Goal: Obtain resource: Download file/media

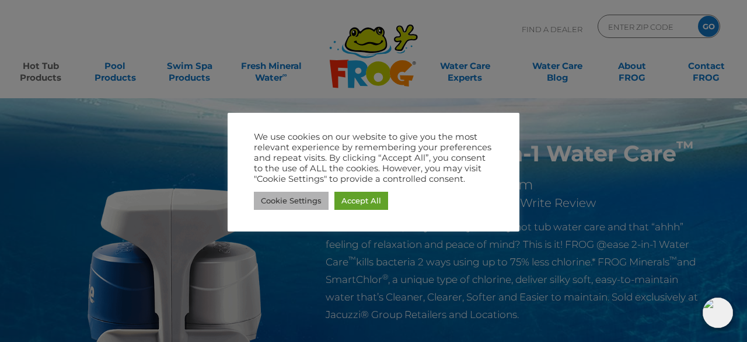
click at [286, 199] on link "Cookie Settings" at bounding box center [291, 201] width 75 height 18
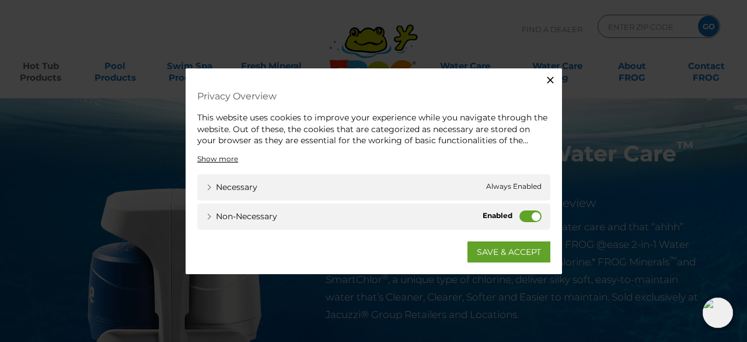
click at [533, 213] on label "Non-necessary" at bounding box center [531, 216] width 22 height 12
click at [0, 0] on input "Non-necessary" at bounding box center [0, 0] width 0 height 0
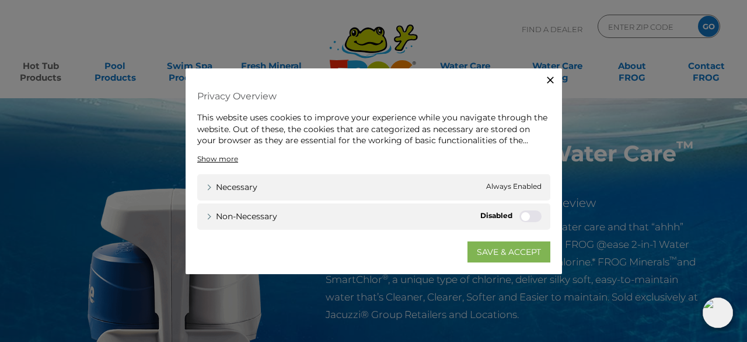
click at [510, 249] on link "SAVE & ACCEPT" at bounding box center [509, 251] width 83 height 21
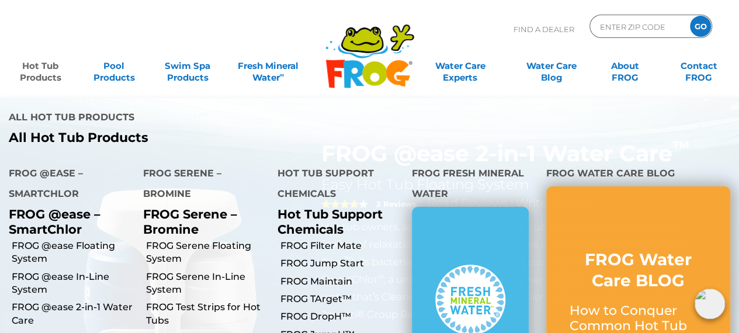
click at [36, 67] on link "Hot Tub Products" at bounding box center [40, 65] width 57 height 23
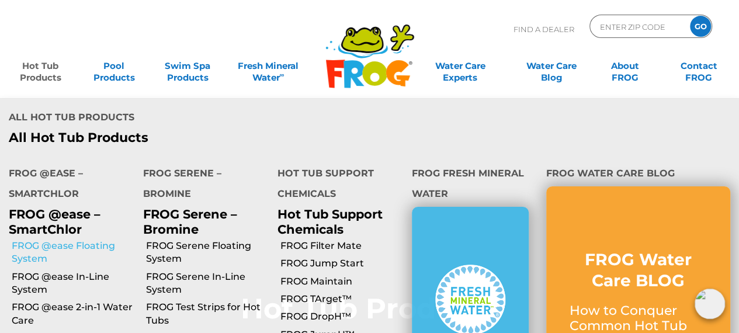
click at [39, 239] on link "FROG @ease Floating System" at bounding box center [73, 252] width 123 height 26
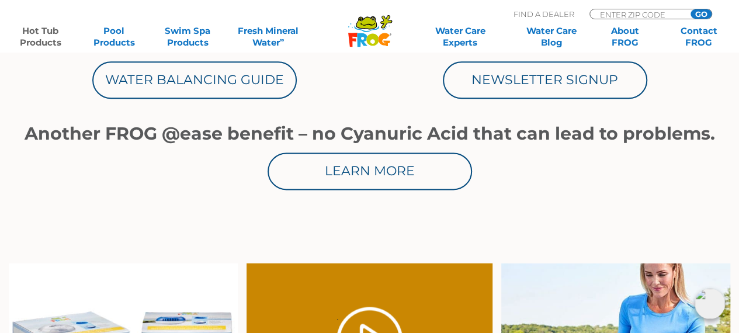
scroll to position [701, 0]
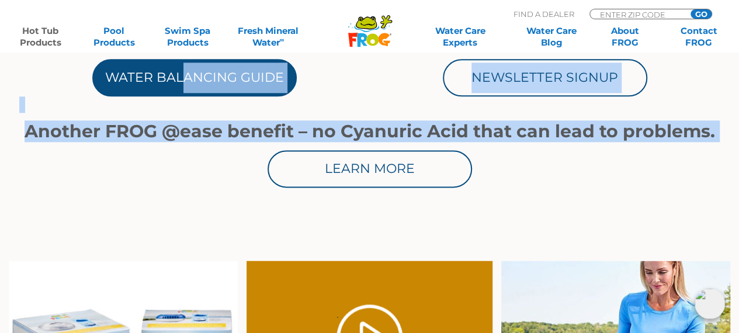
drag, startPoint x: 165, startPoint y: 197, endPoint x: 186, endPoint y: 88, distance: 111.8
click at [186, 88] on section "Up to 75%* less chlorine with no frustrating yo-yo chlorine levels Shock only o…" at bounding box center [369, 20] width 701 height 481
click at [186, 88] on link "Water Balancing Guide" at bounding box center [194, 77] width 204 height 37
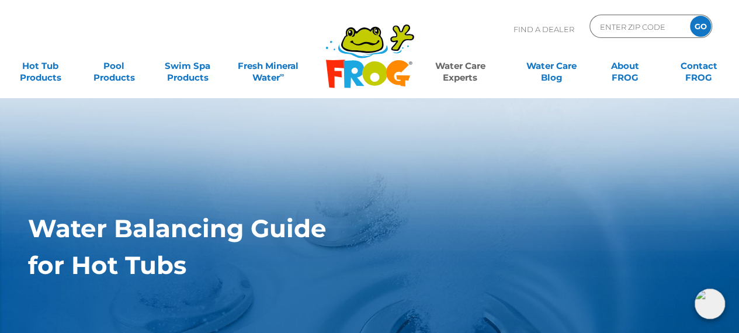
click at [243, 120] on section "Water Balancing Guide for Hot Tubs" at bounding box center [369, 224] width 739 height 253
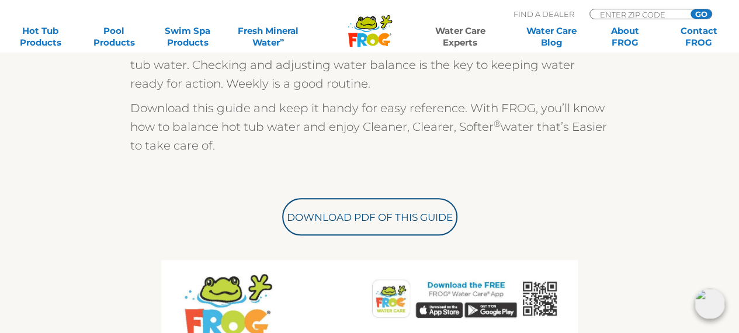
scroll to position [350, 0]
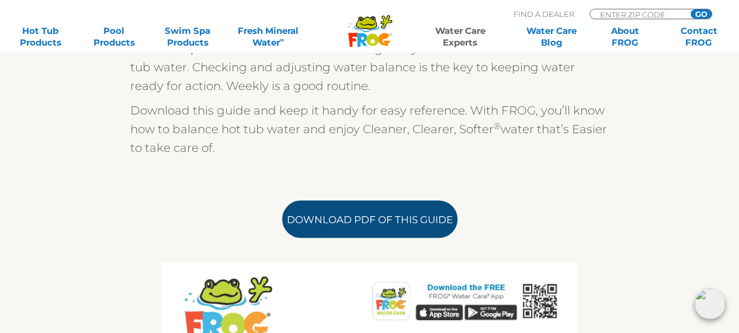
click at [360, 221] on link "Download PDF of this Guide" at bounding box center [369, 218] width 175 height 37
